Goal: Task Accomplishment & Management: Use online tool/utility

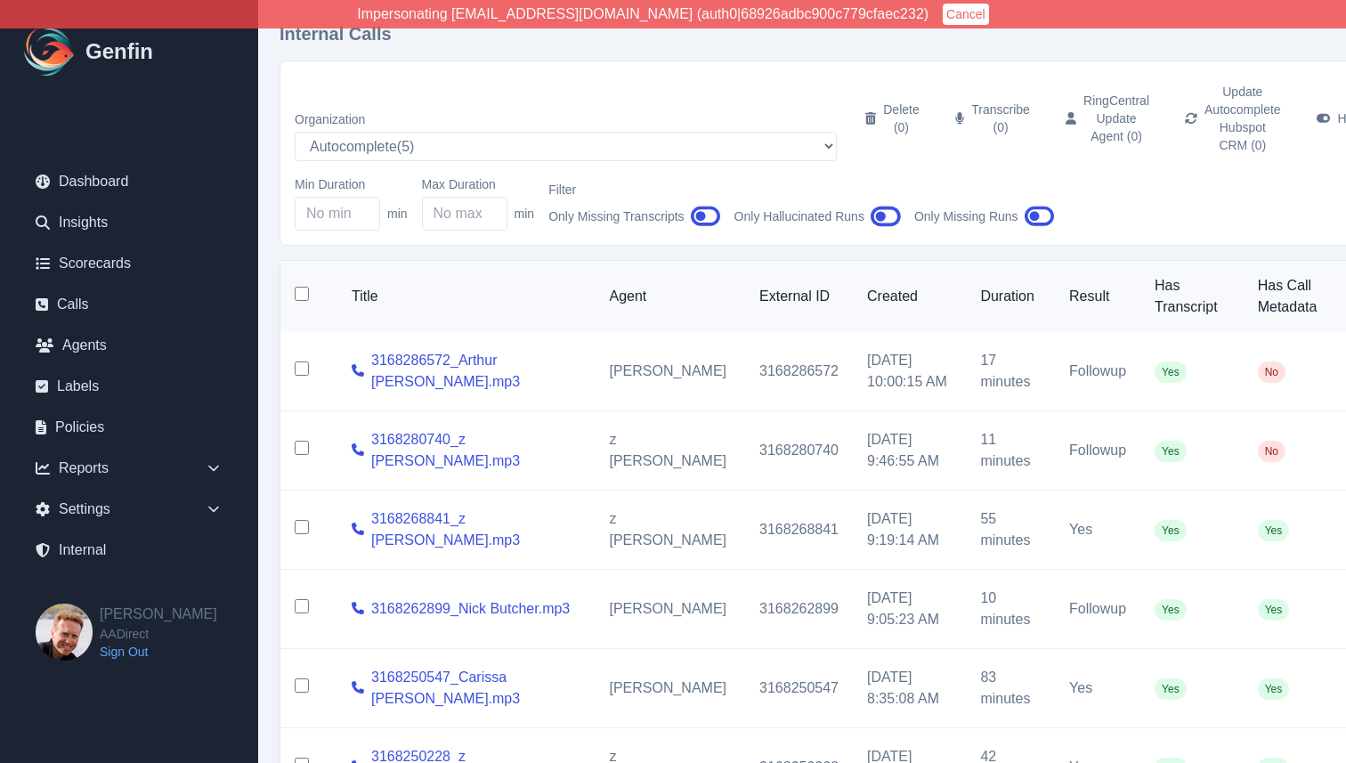
select select "5"
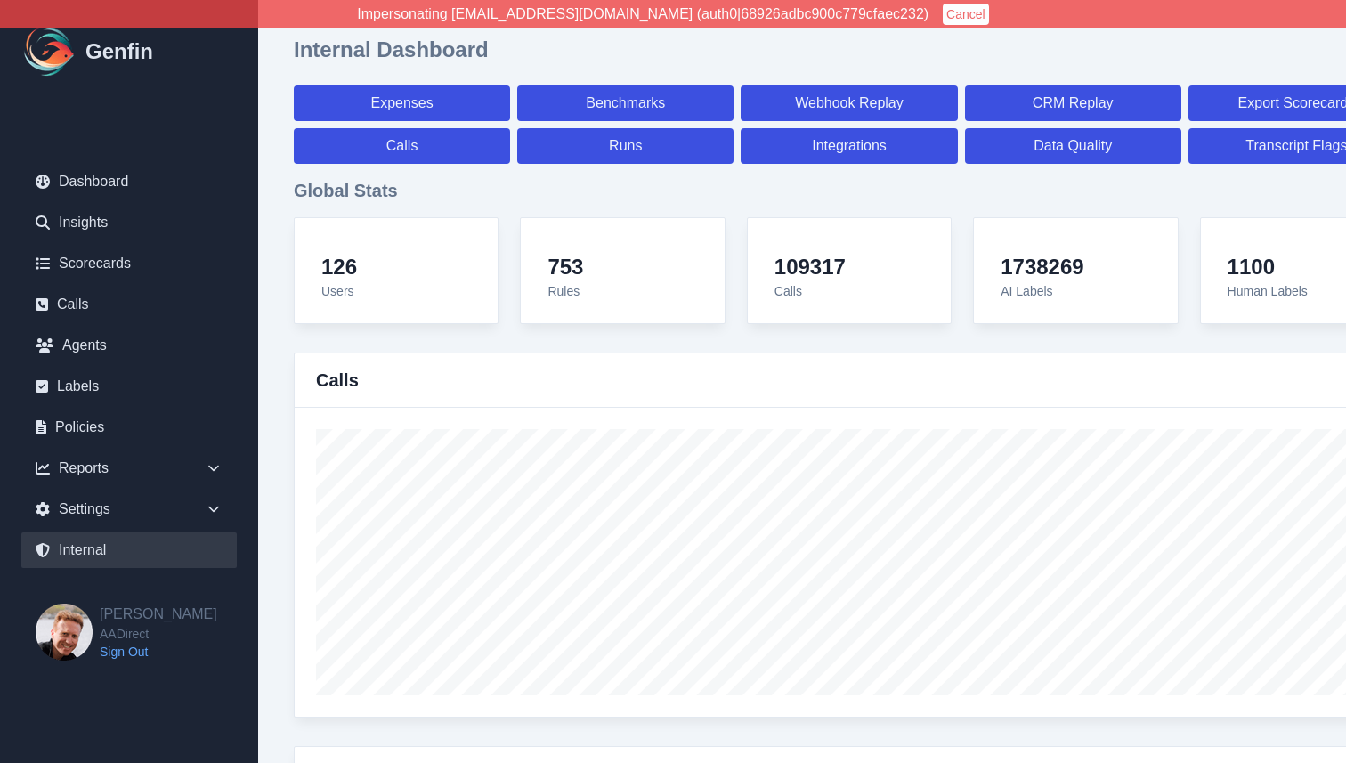
select select "paid"
select select "7"
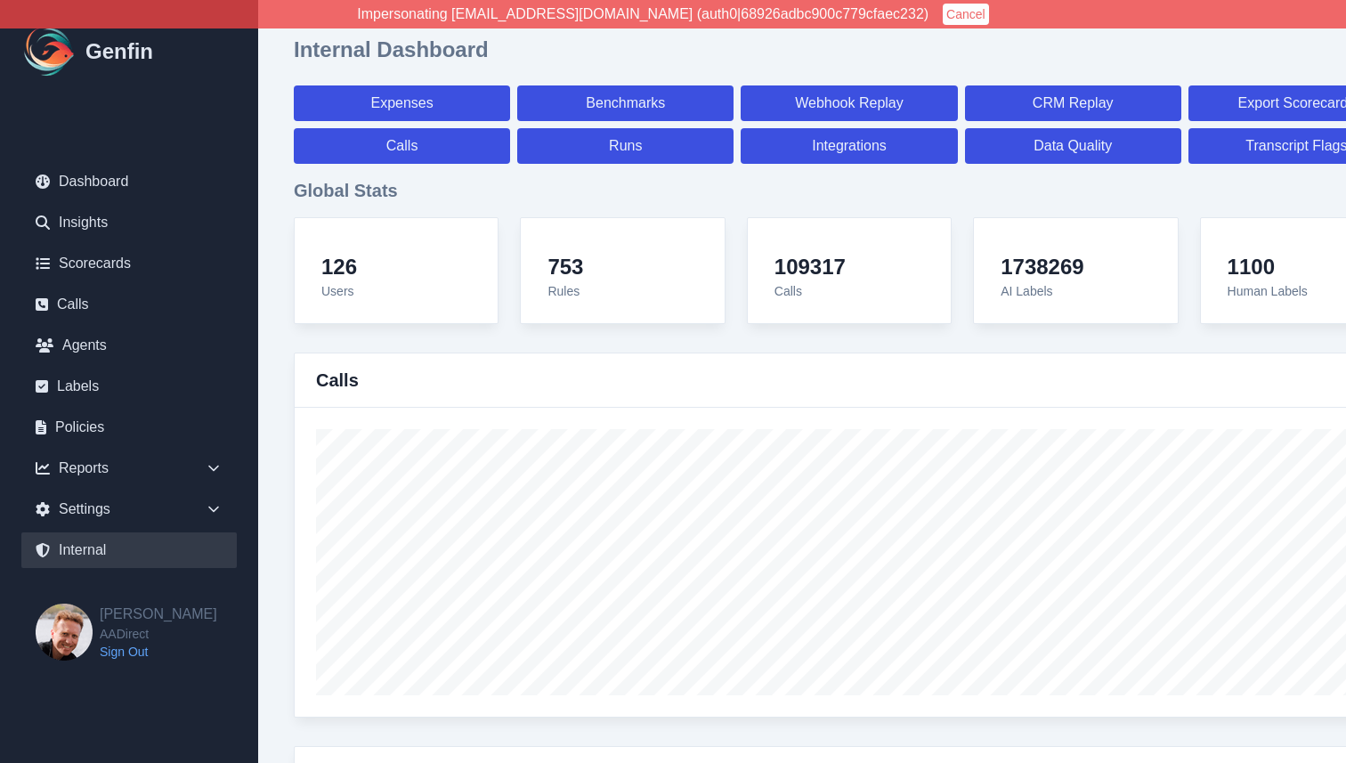
select select "paid"
select select "7"
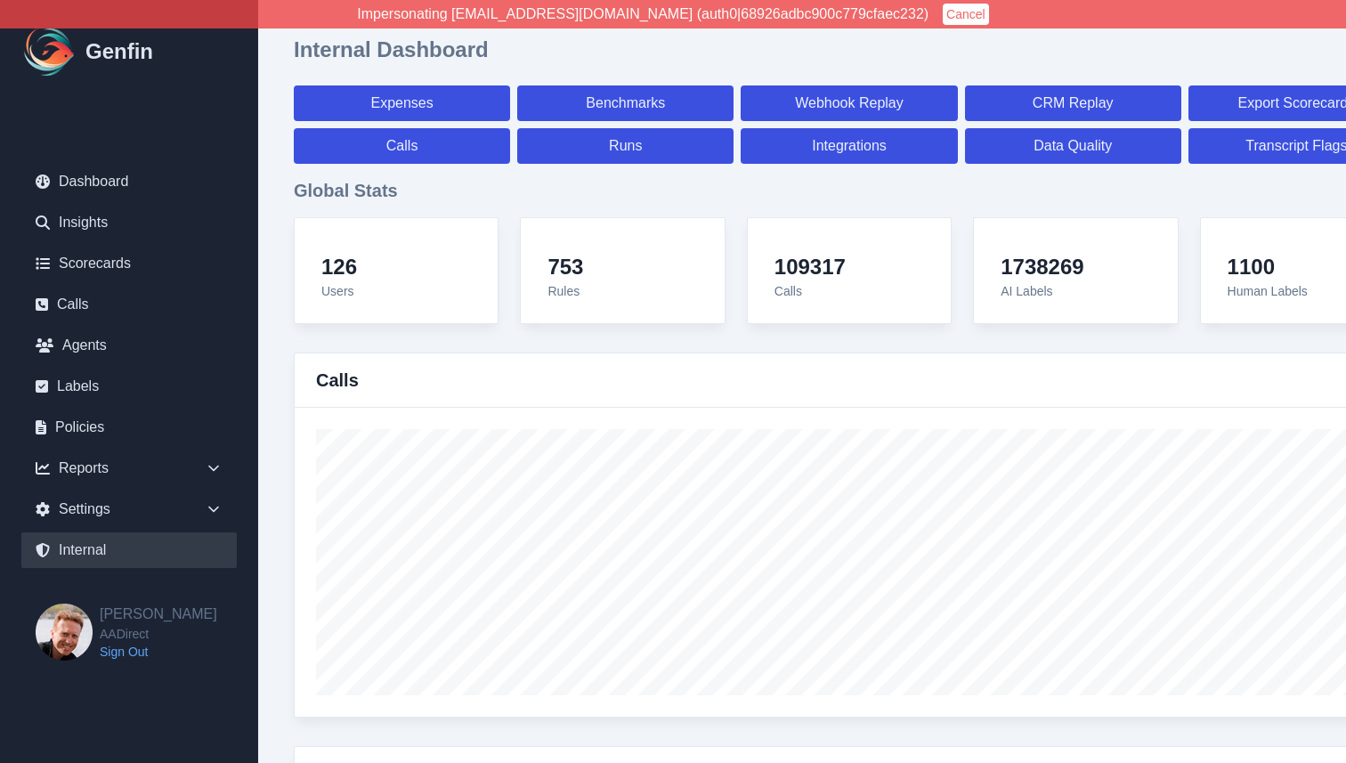
select select "7"
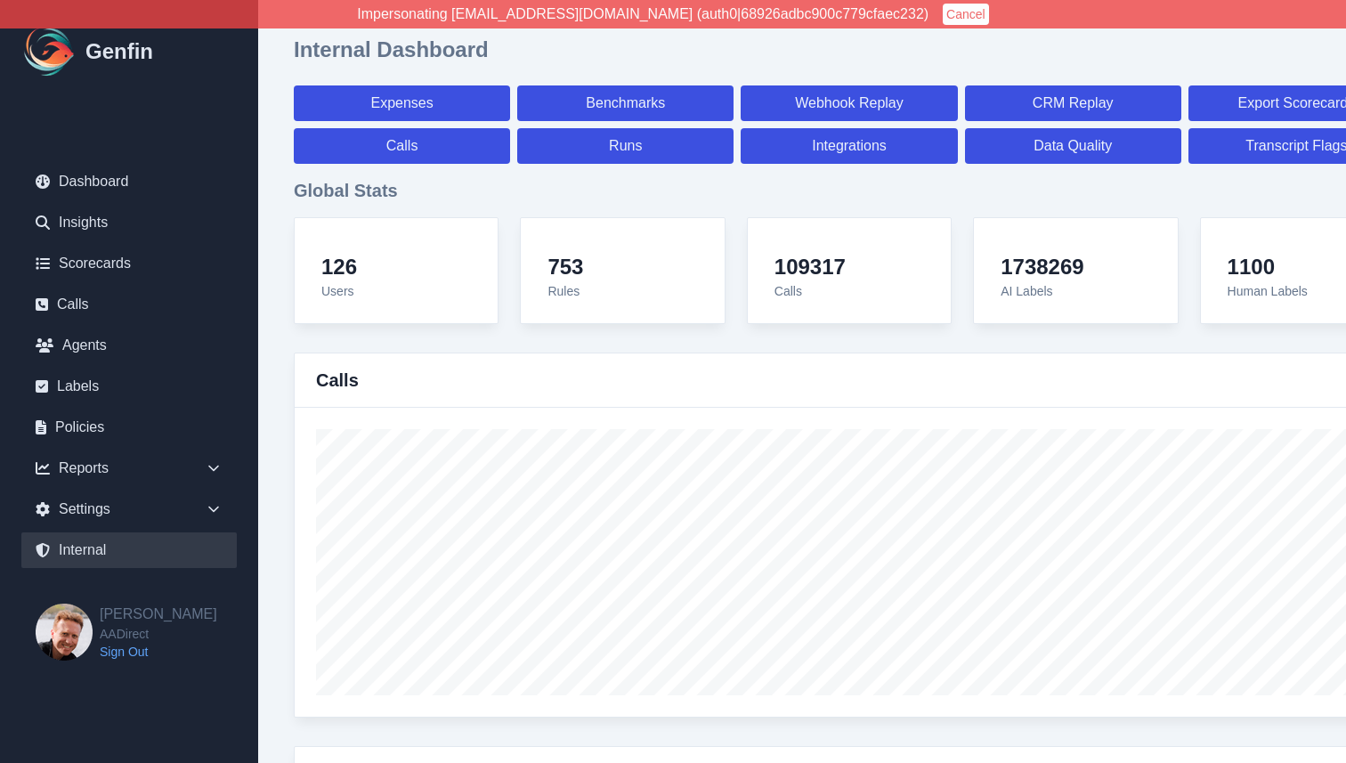
select select "7"
select select "paid"
select select "7"
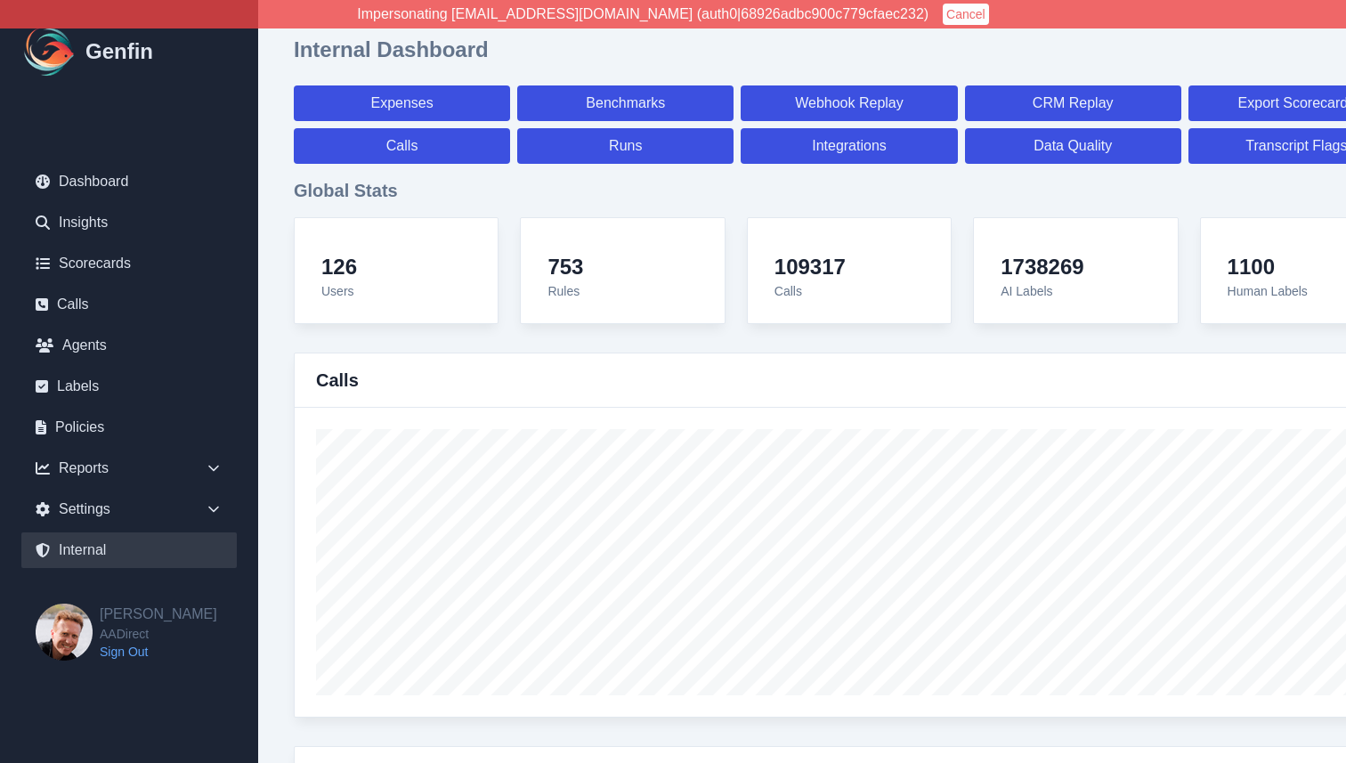
select select "7"
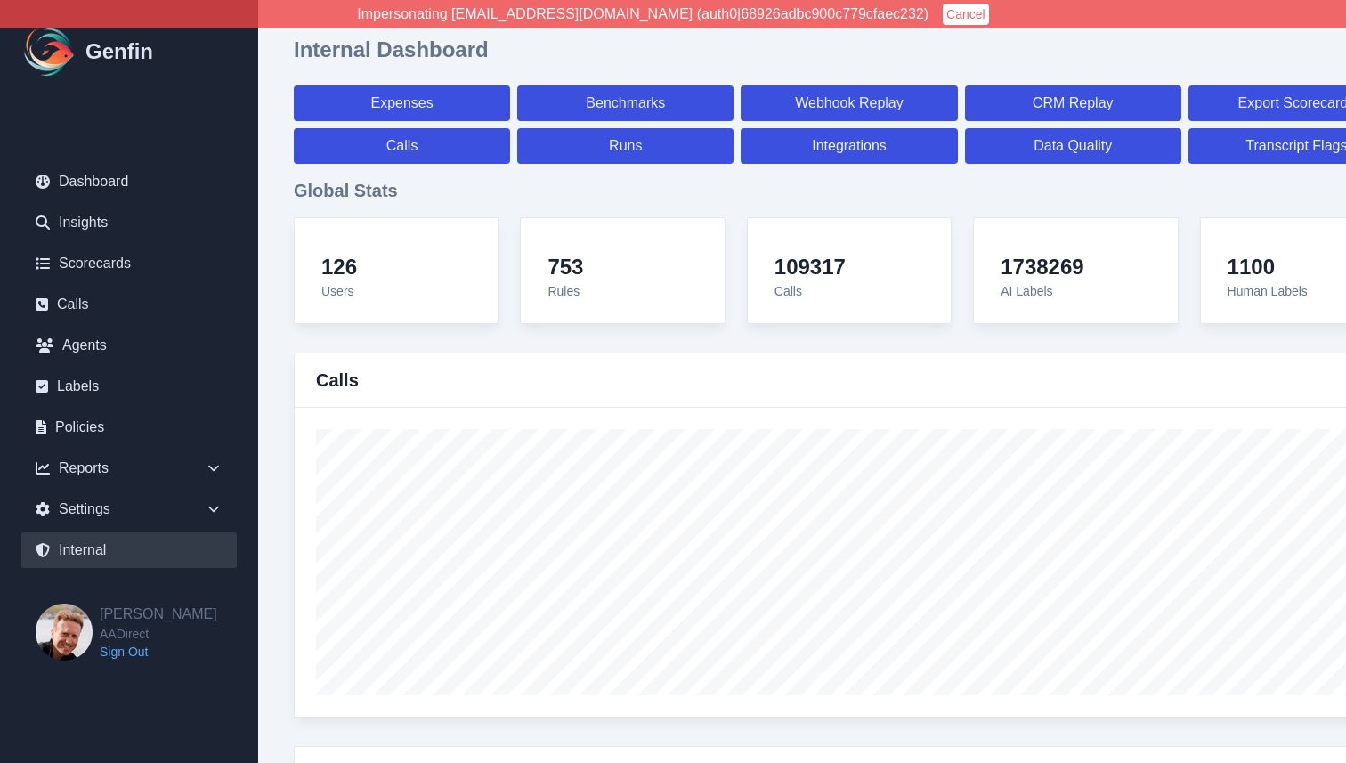
select select "7"
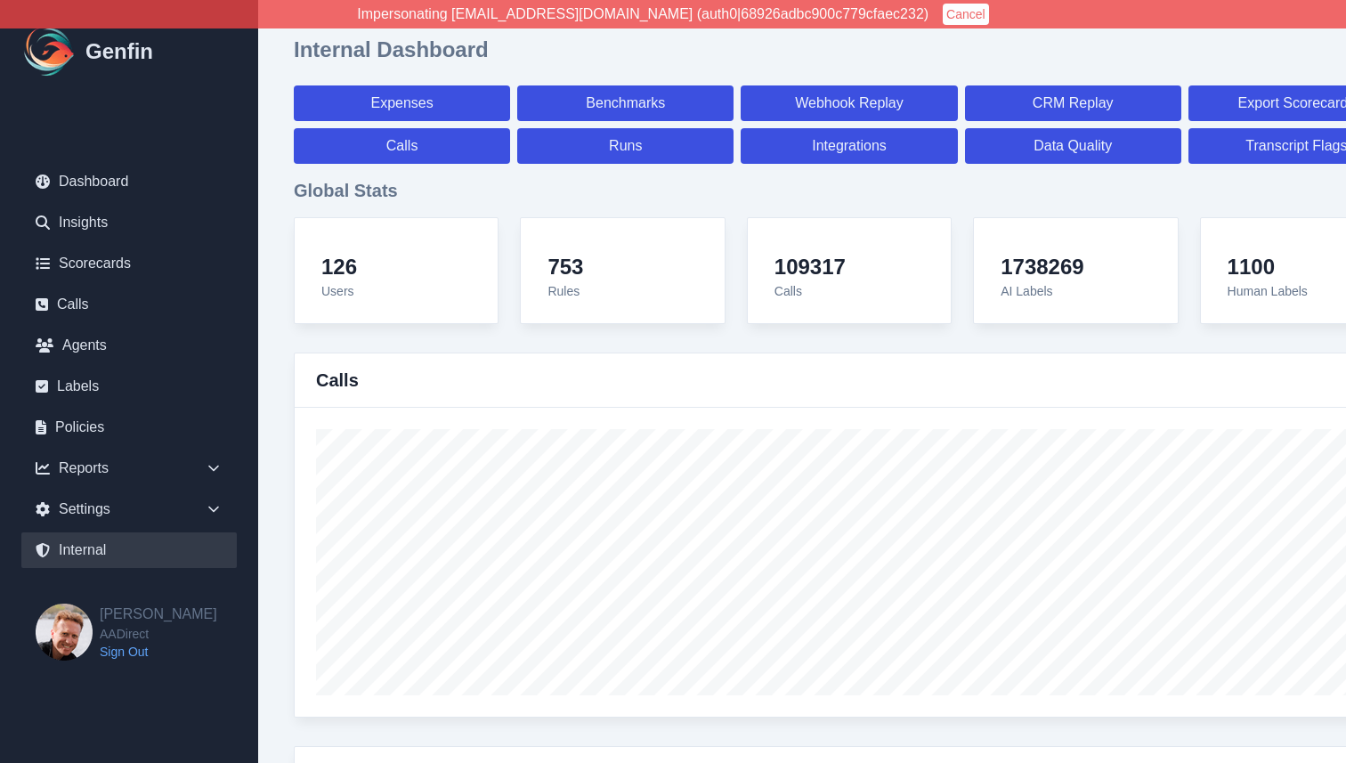
select select "7"
select select "paid"
select select "7"
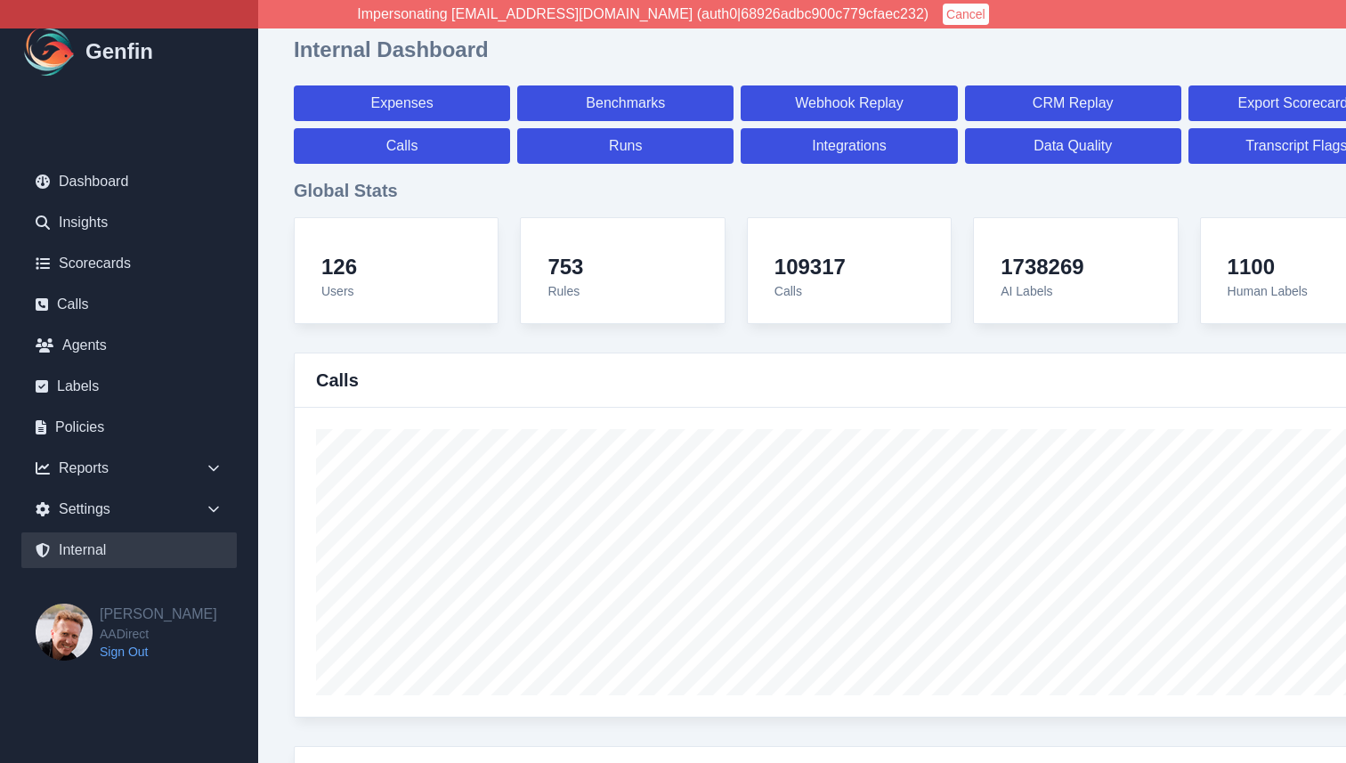
select select "7"
select select "paid"
select select "7"
select select "paid"
select select "7"
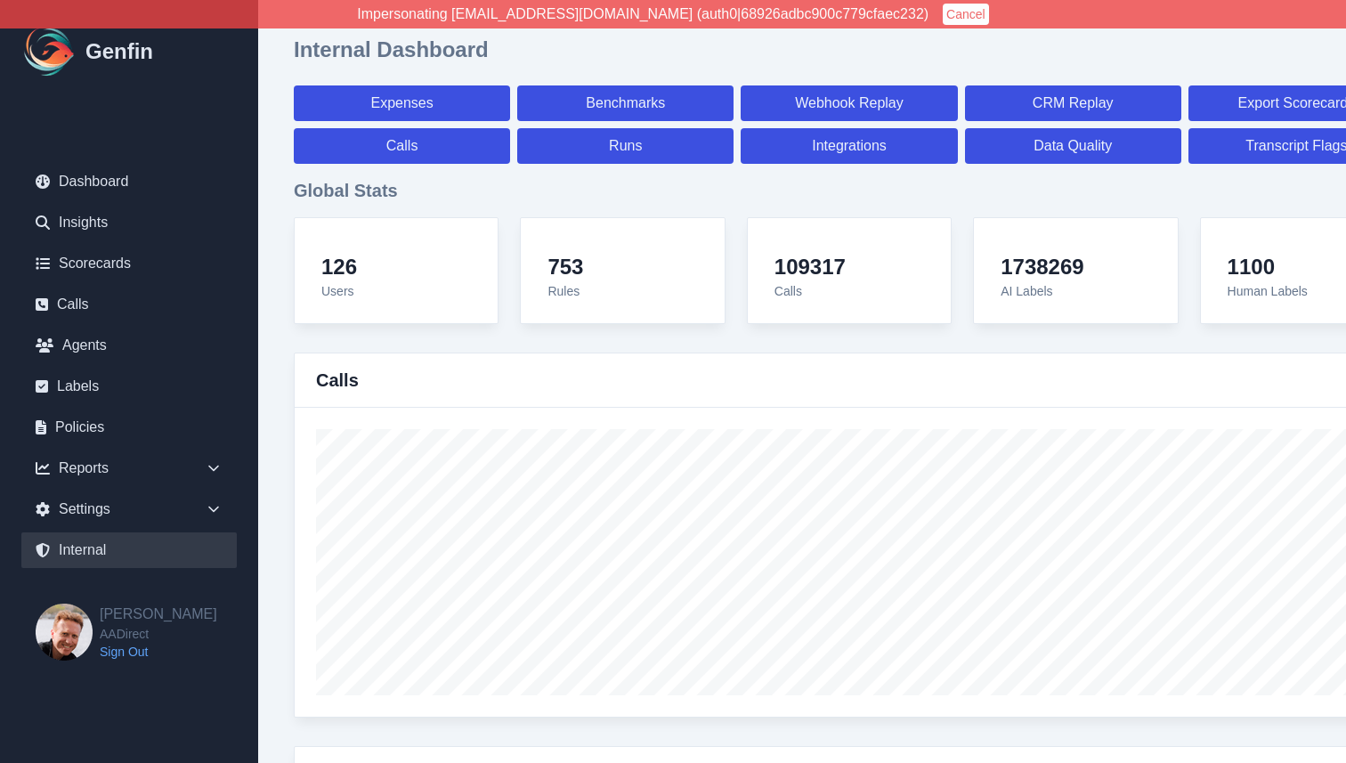
select select "paid"
select select "7"
select select "paid"
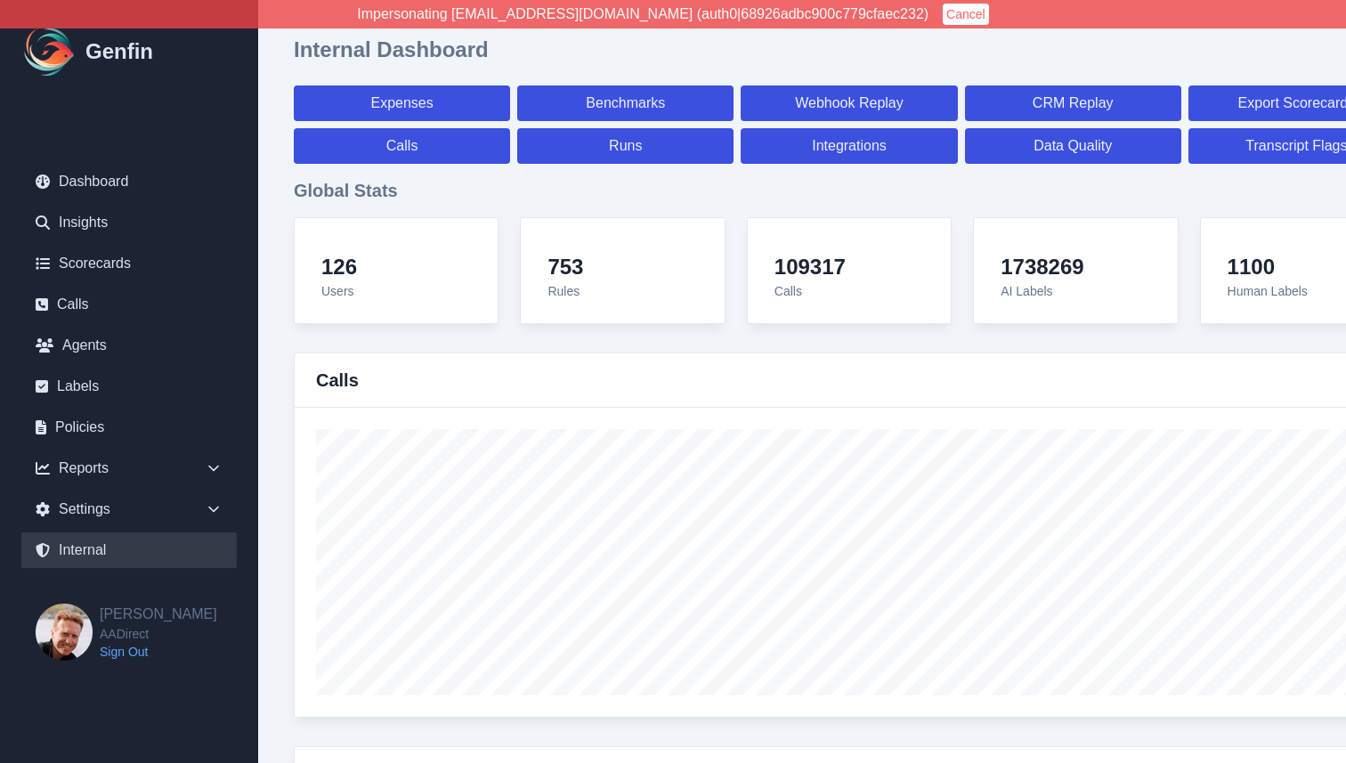
select select "7"
select select "paid"
select select "7"
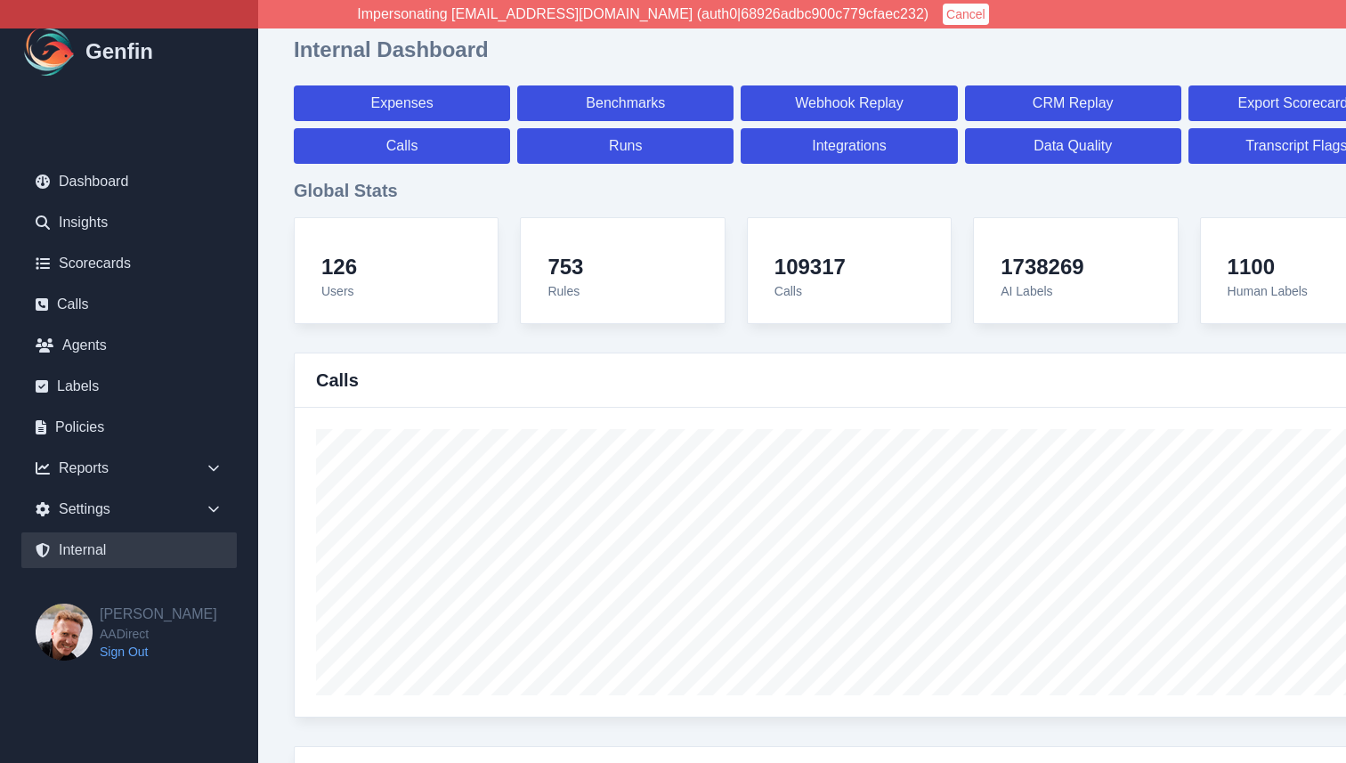
select select "7"
select select "paid"
select select "7"
select select "paid"
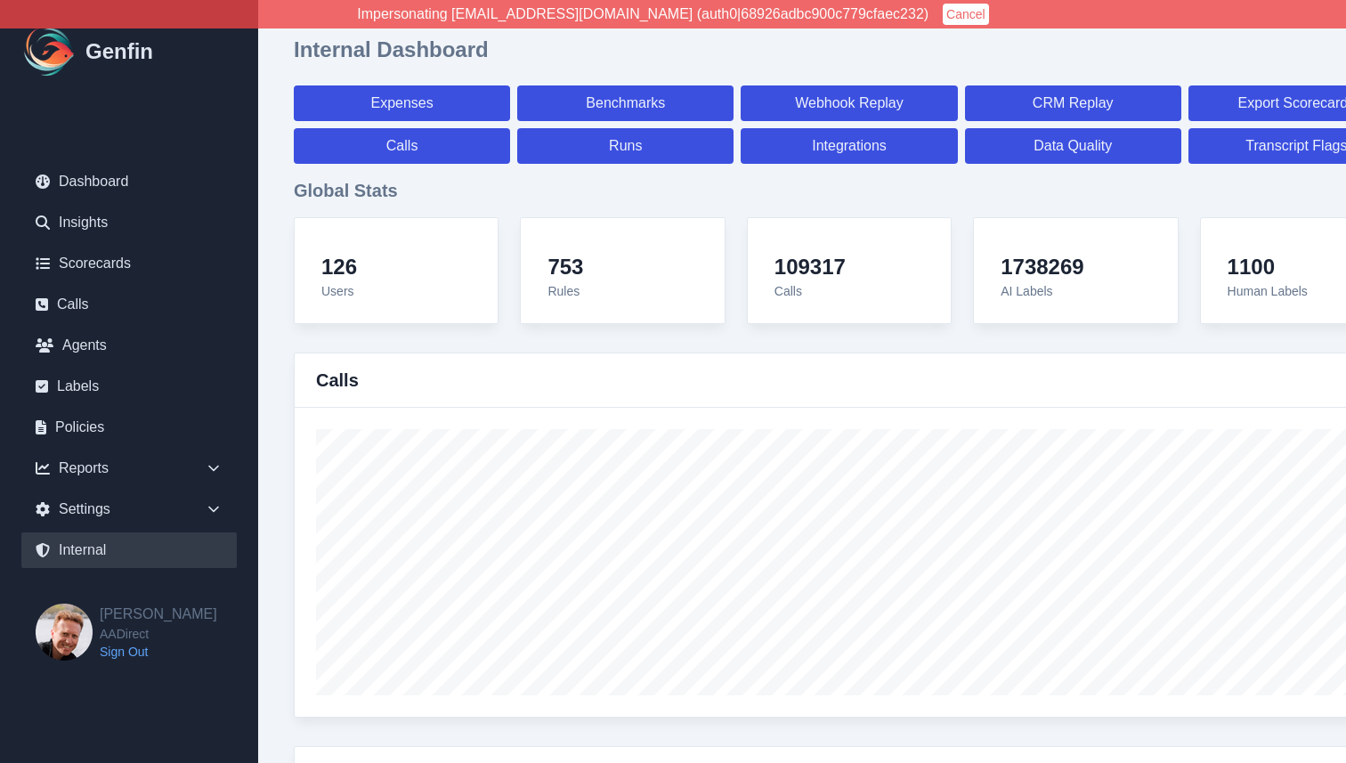
select select "7"
select select "paid"
select select "7"
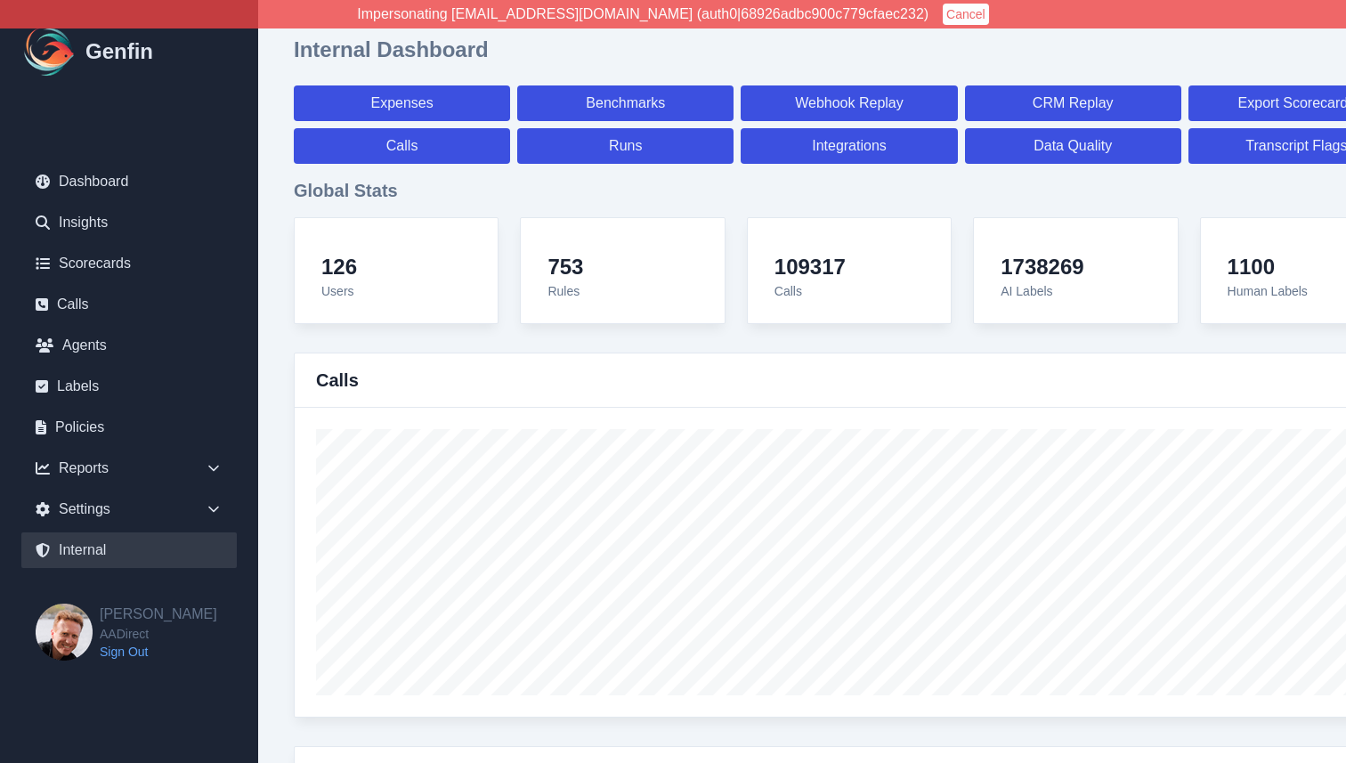
select select "7"
select select "paid"
select select "7"
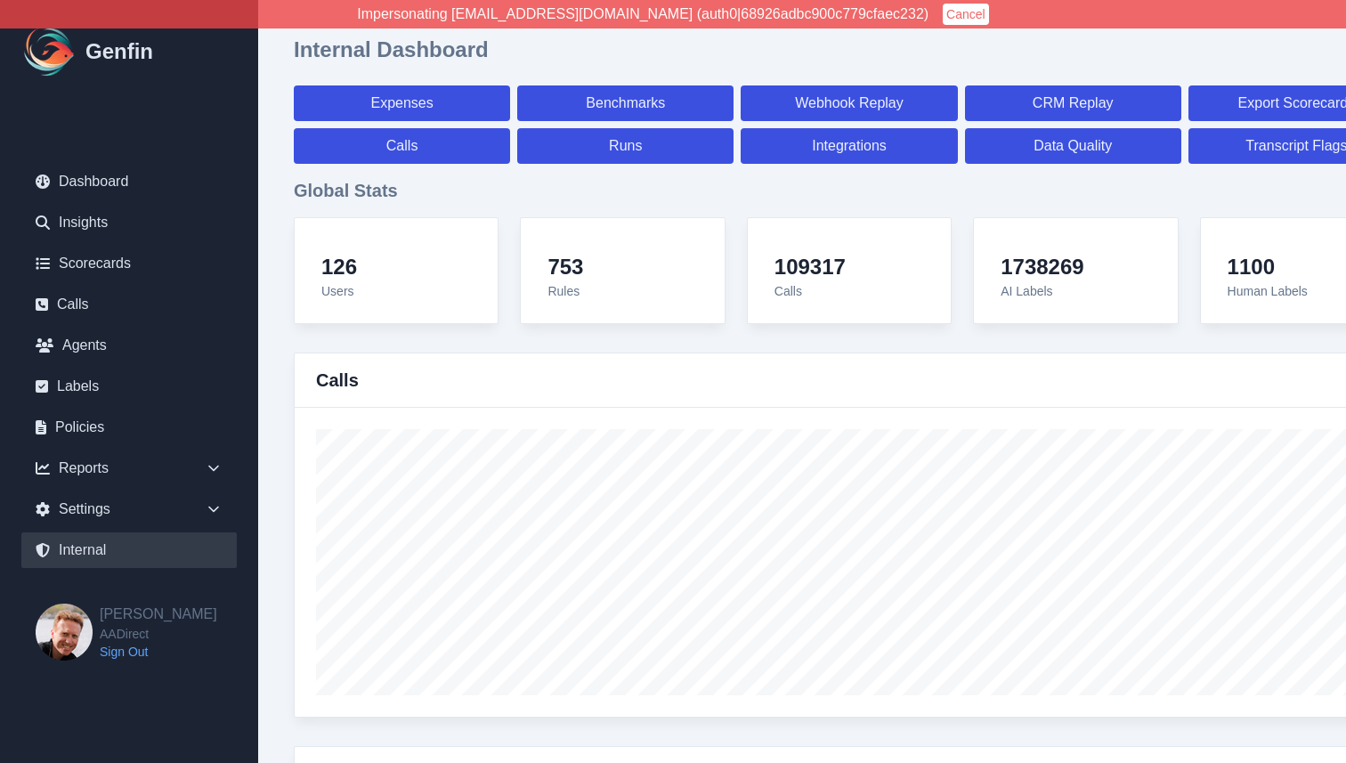
select select "7"
select select "paid"
select select "7"
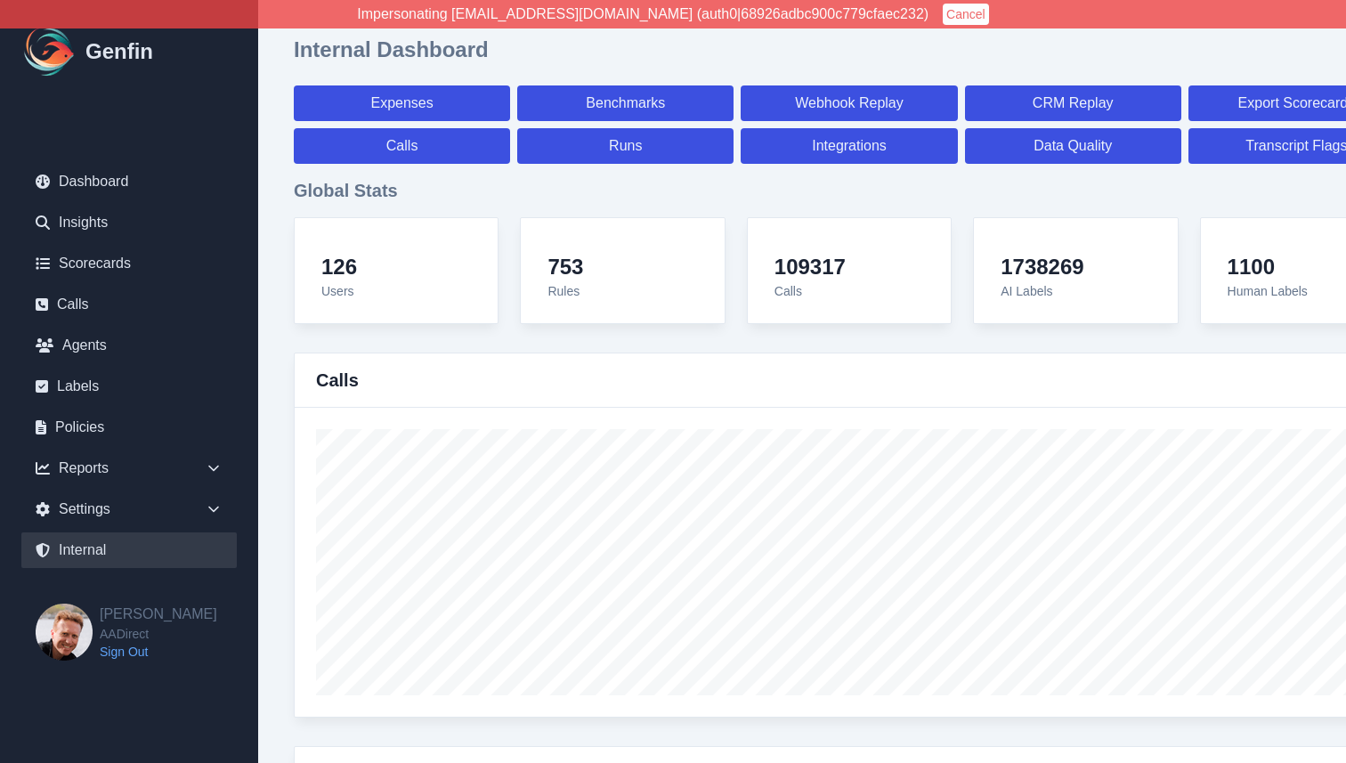
select select "7"
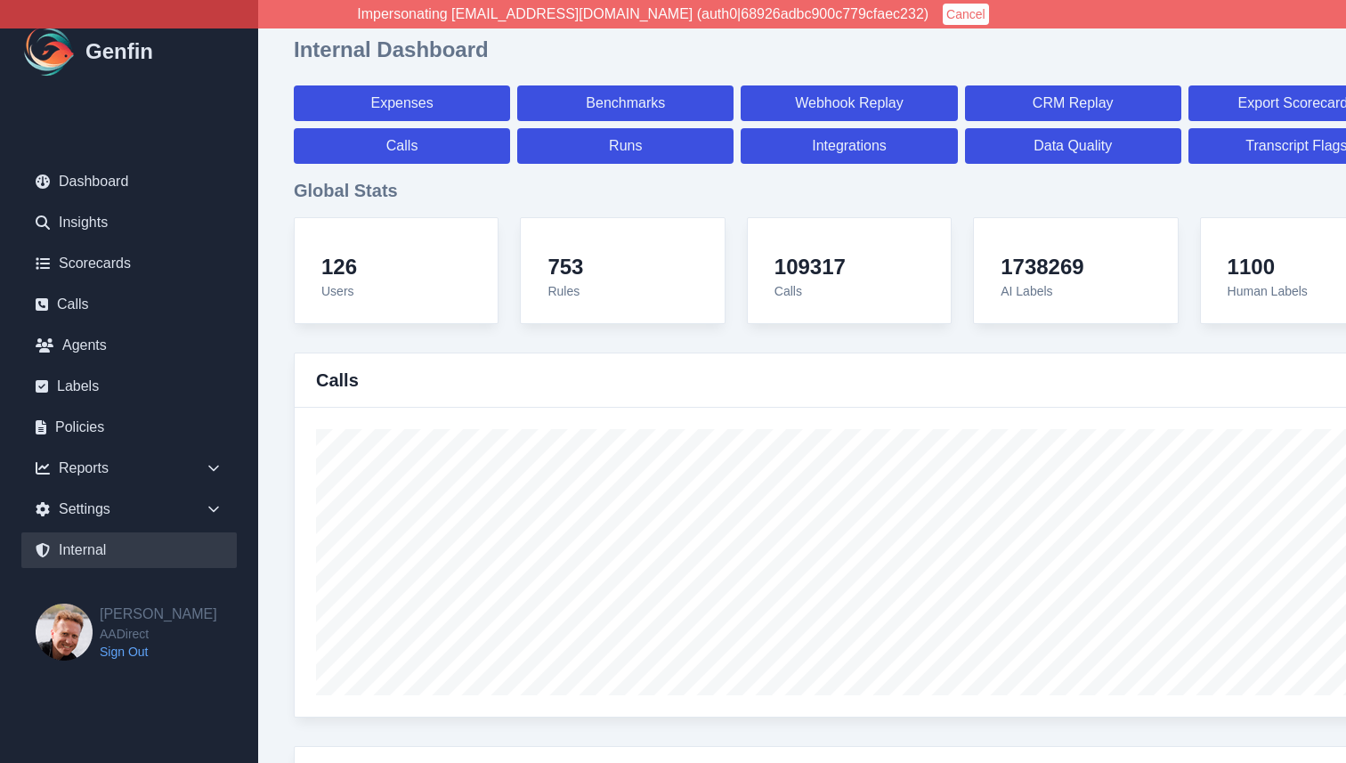
select select "paid"
select select "7"
